Goal: Find specific page/section: Find specific page/section

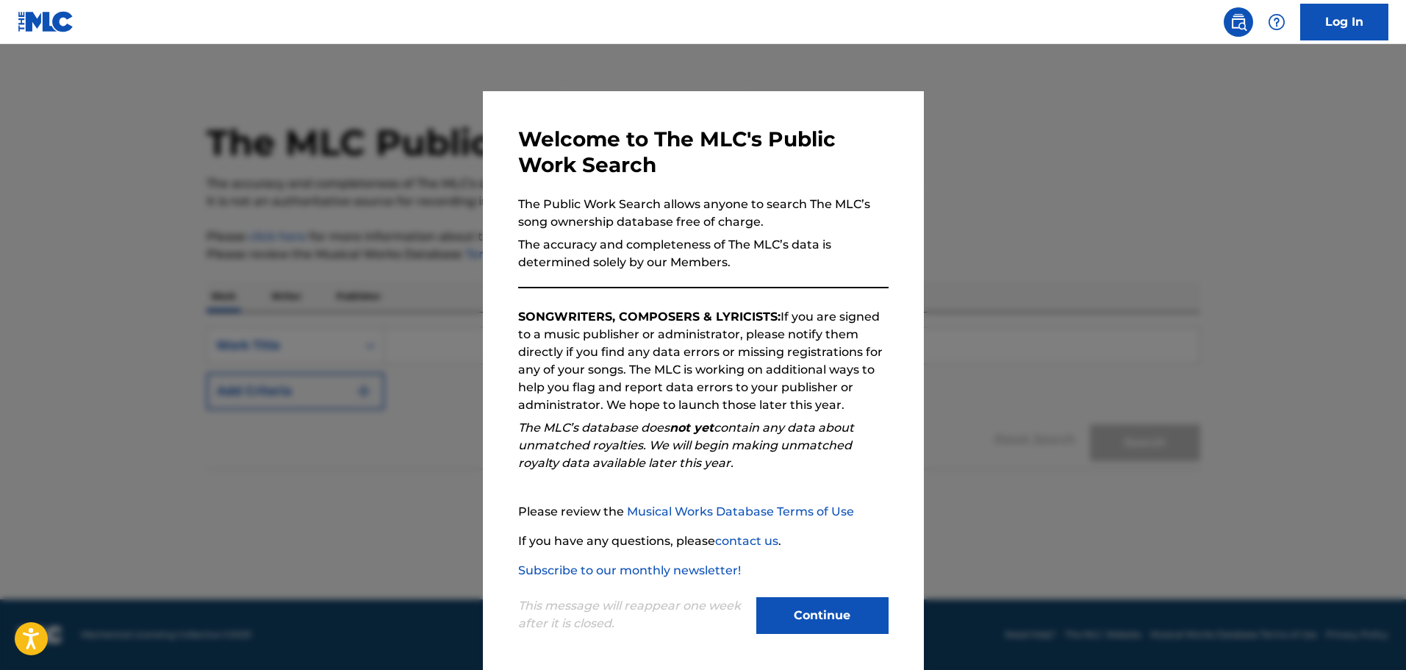
click at [838, 652] on div "Welcome to The MLC's Public Work Search The Public Work Search allows anyone to…" at bounding box center [703, 381] width 441 height 581
click at [853, 616] on button "Continue" at bounding box center [822, 615] width 132 height 37
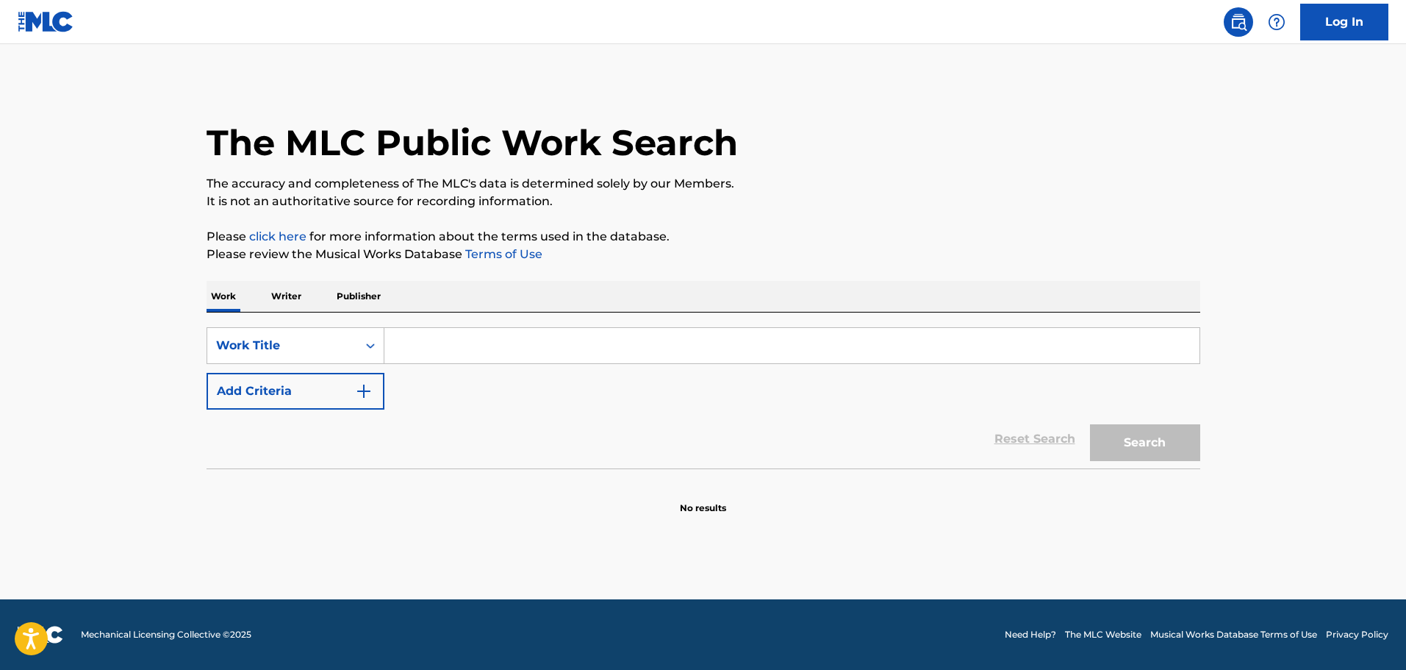
click at [899, 336] on input "Search Form" at bounding box center [791, 345] width 815 height 35
paste input "Tiffy Time"
type input "Tiffy Time"
click at [1073, 397] on div "SearchWithCriteriabece72ae-67a8-4df0-80f6-75cd371ade01 Work Title Tiffy Time ti…" at bounding box center [704, 368] width 994 height 82
click at [1130, 445] on button "Search" at bounding box center [1145, 442] width 110 height 37
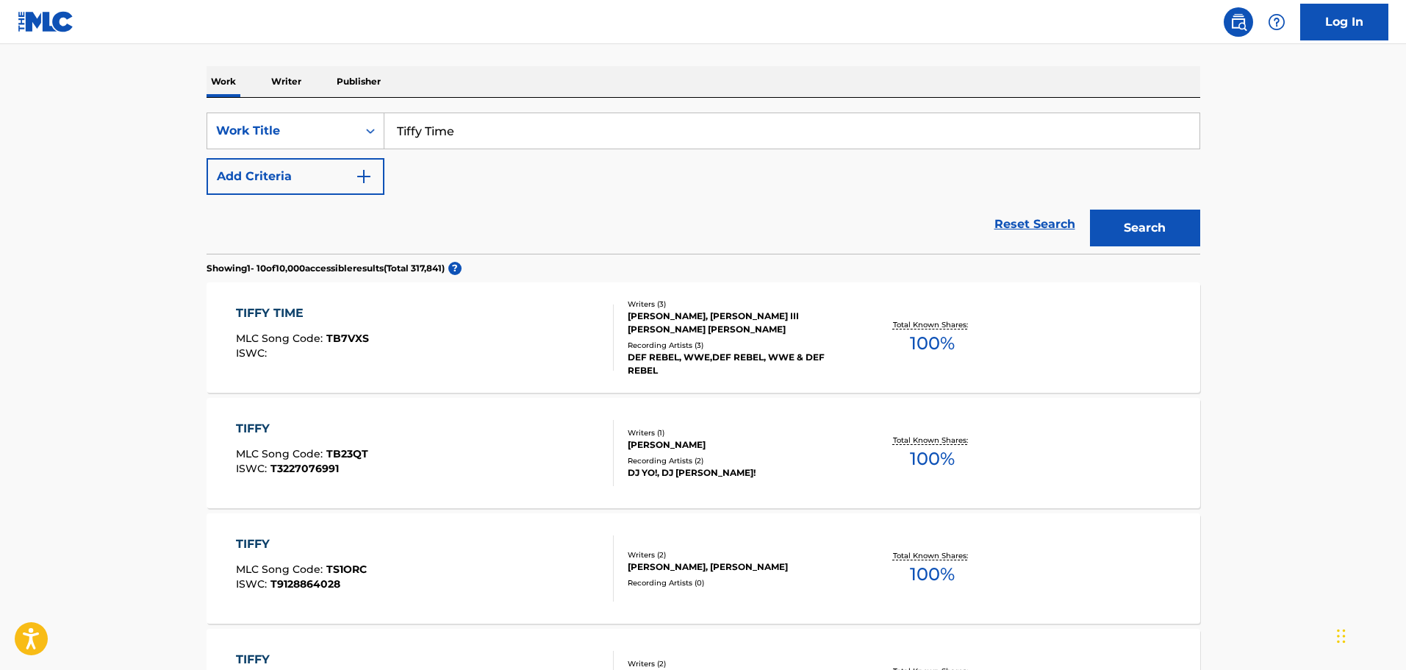
scroll to position [221, 0]
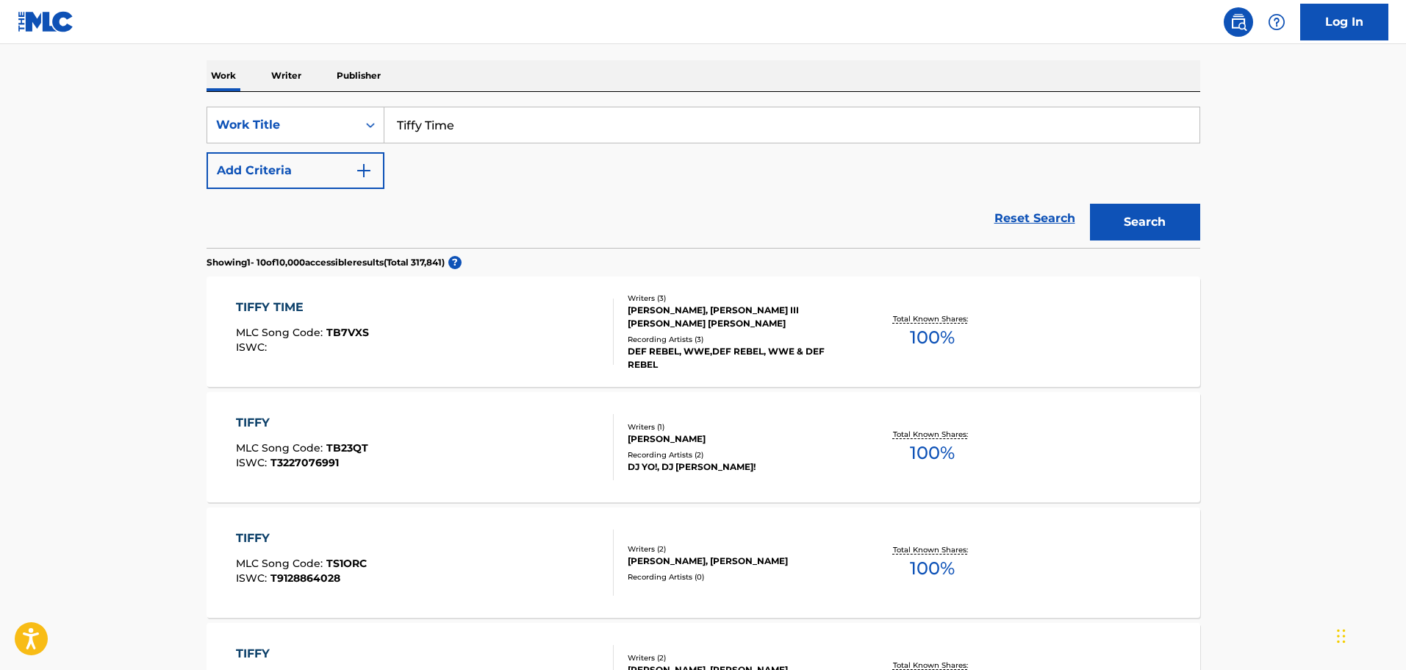
click at [777, 215] on div "Reset Search Search" at bounding box center [704, 218] width 994 height 59
click at [740, 347] on div "DEF REBEL, WWE,DEF REBEL, WWE & DEF REBEL" at bounding box center [739, 358] width 222 height 26
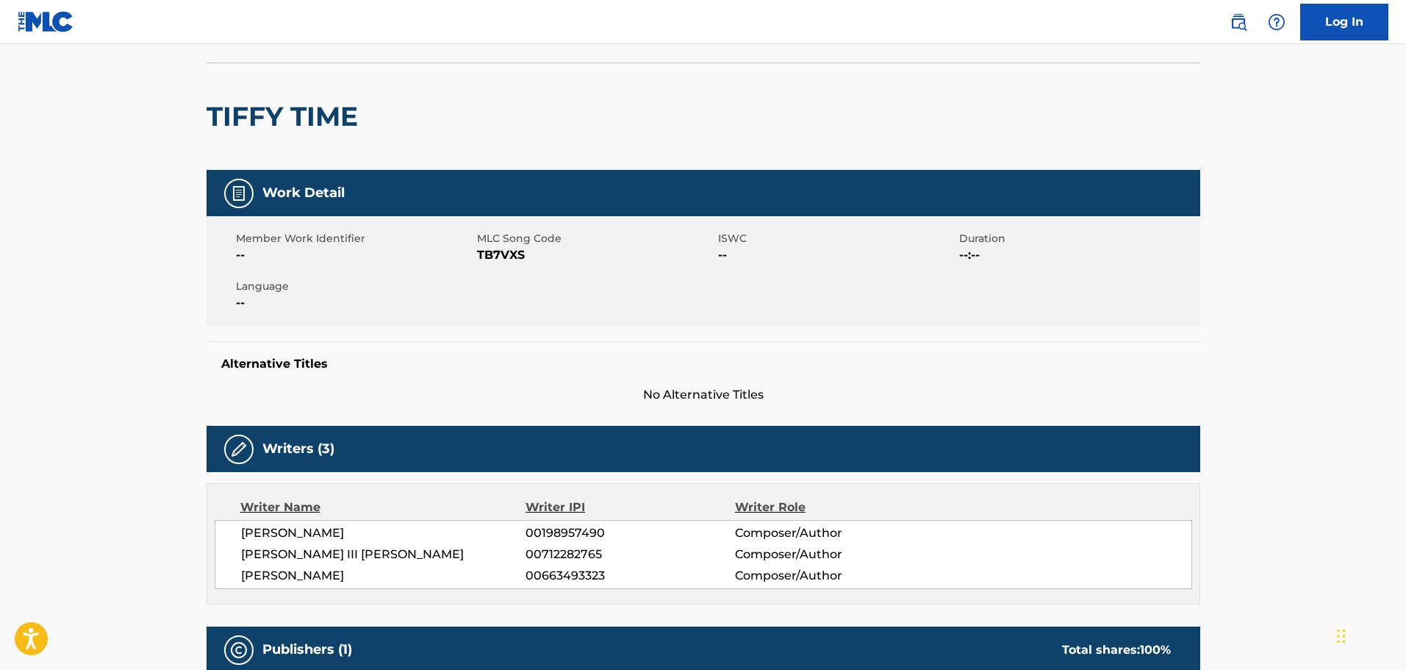
scroll to position [45, 0]
